Goal: Browse casually: Explore the website without a specific task or goal

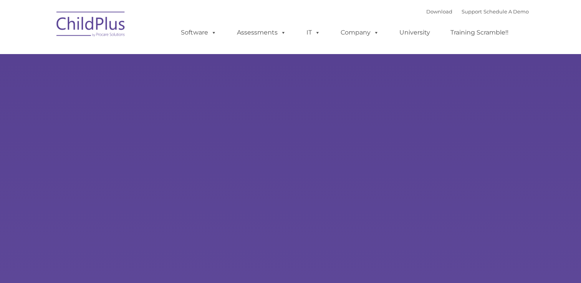
select select "MEDIUM"
type input ""
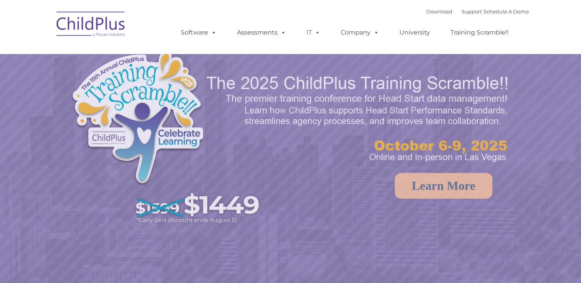
select select "MEDIUM"
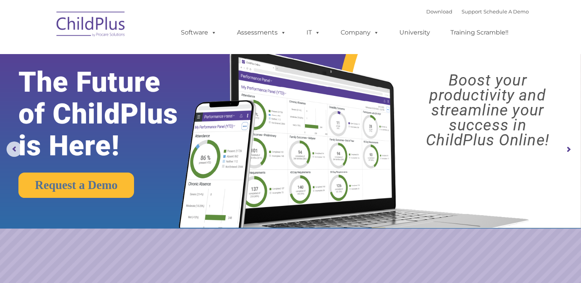
click at [567, 149] on rs-arrow at bounding box center [568, 149] width 15 height 15
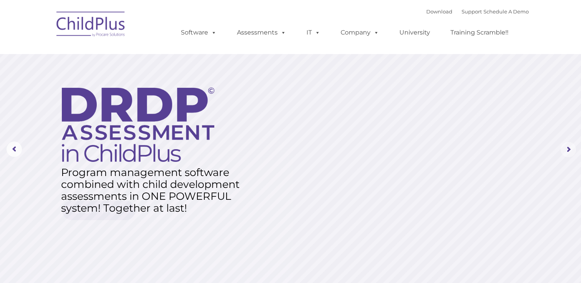
click at [567, 149] on rs-arrow at bounding box center [568, 149] width 15 height 15
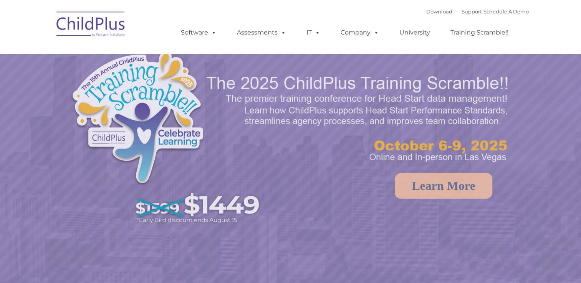
select select "MEDIUM"
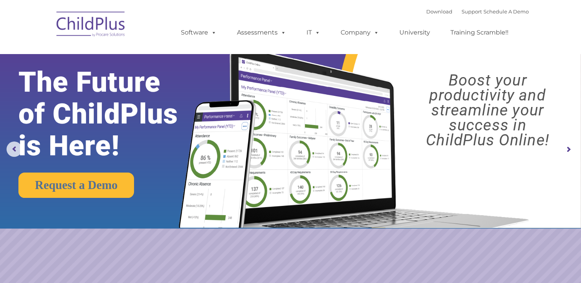
click at [568, 149] on rs-arrow at bounding box center [568, 149] width 15 height 15
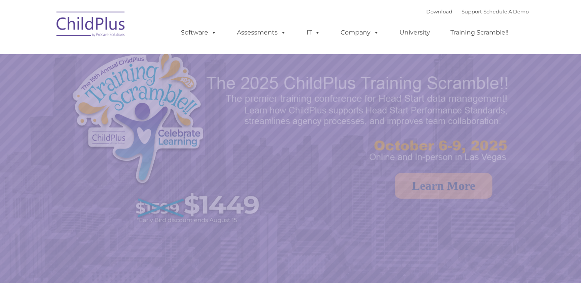
select select "MEDIUM"
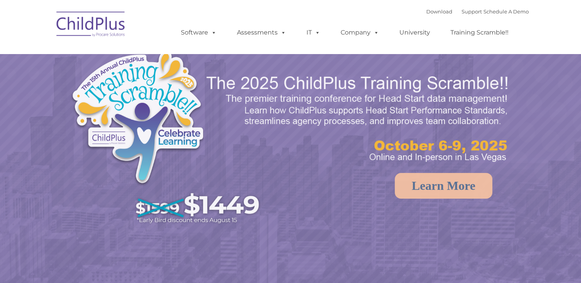
select select "MEDIUM"
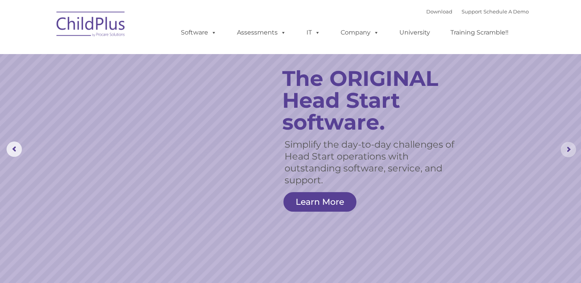
click at [566, 154] on rs-arrow at bounding box center [568, 149] width 15 height 15
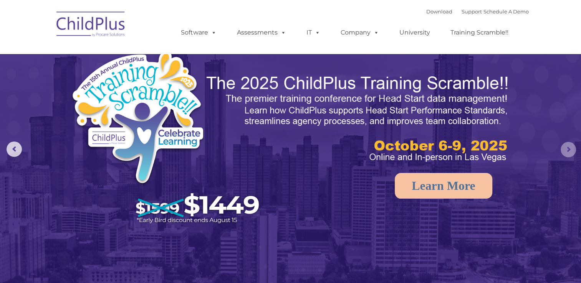
click at [566, 154] on rs-arrow at bounding box center [568, 149] width 15 height 15
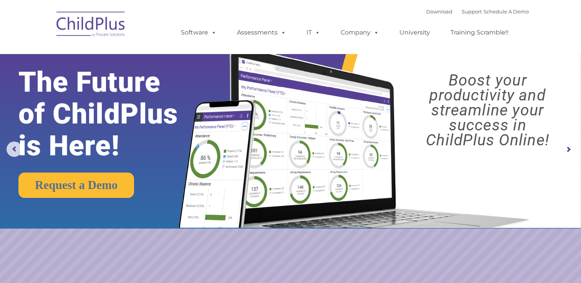
click at [566, 154] on rs-arrow at bounding box center [568, 149] width 15 height 15
